Goal: Information Seeking & Learning: Learn about a topic

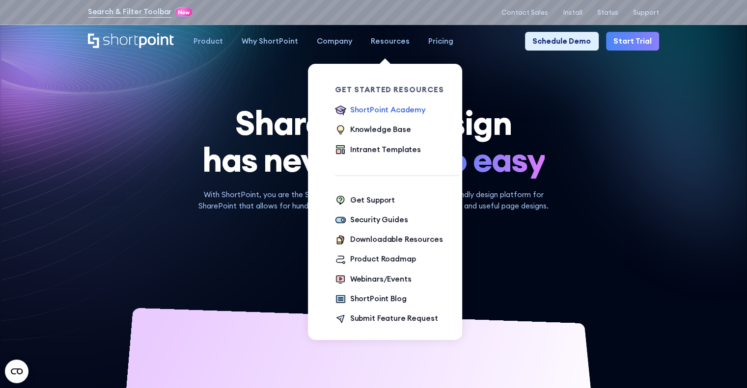
click at [395, 110] on div "ShortPoint Academy" at bounding box center [387, 110] width 75 height 11
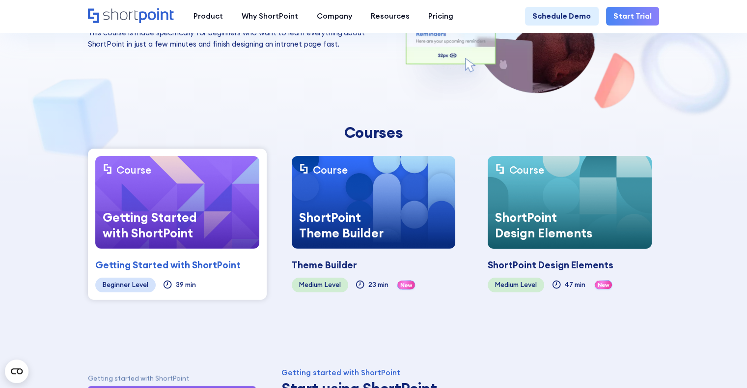
click at [318, 194] on img at bounding box center [374, 202] width 164 height 92
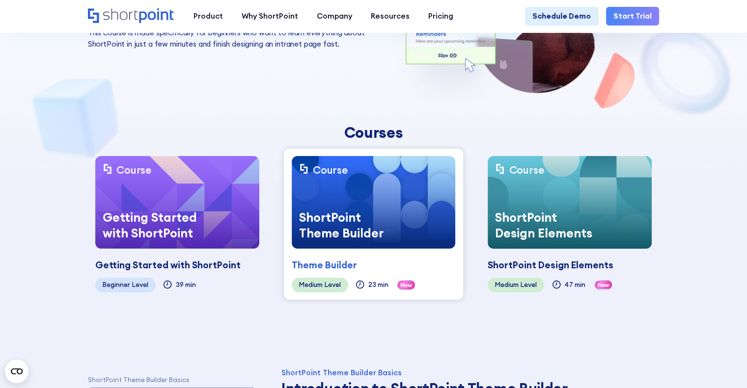
click at [617, 219] on img at bounding box center [570, 202] width 164 height 92
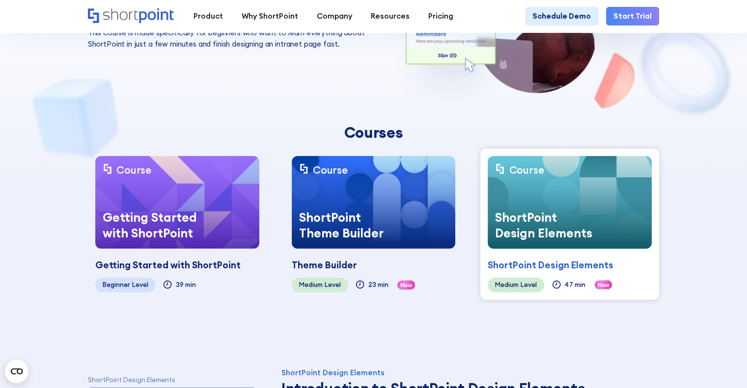
click at [128, 274] on div "Course Getting Started with ShortPoint Getting Started with ShortPoint Coming s…" at bounding box center [177, 224] width 179 height 151
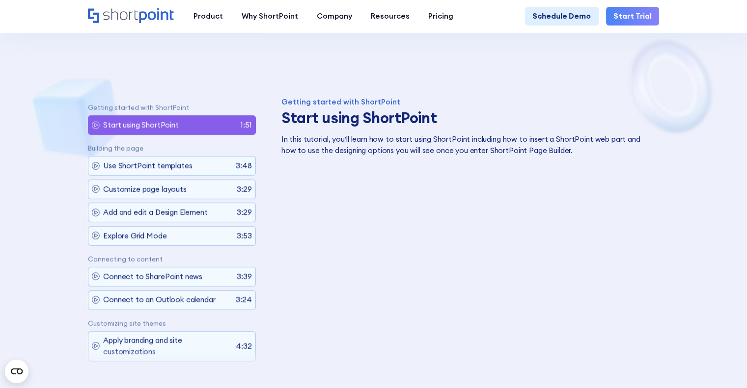
scroll to position [442, 0]
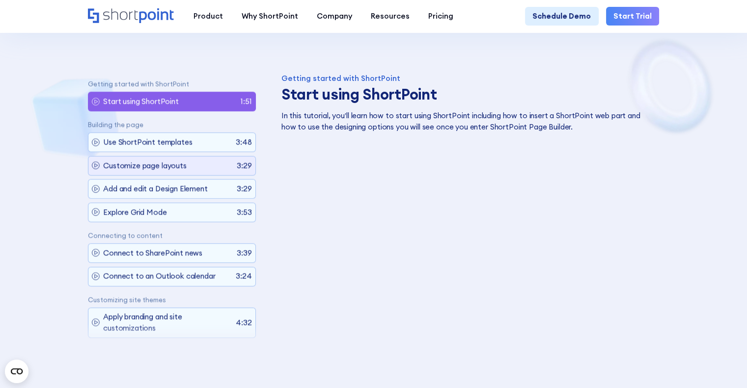
click at [181, 167] on p "Customize page layouts" at bounding box center [144, 166] width 83 height 11
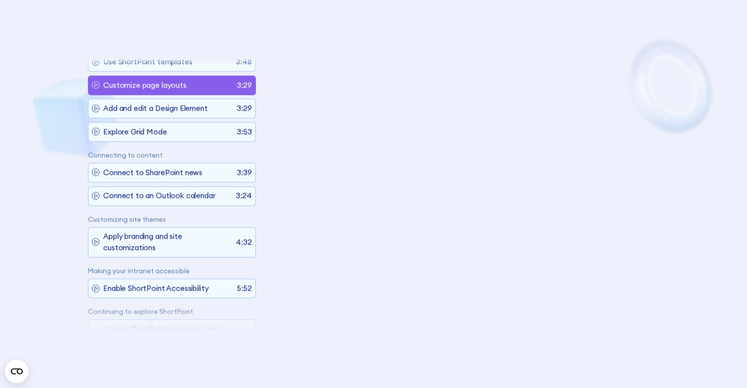
scroll to position [66, 0]
